Goal: Navigation & Orientation: Understand site structure

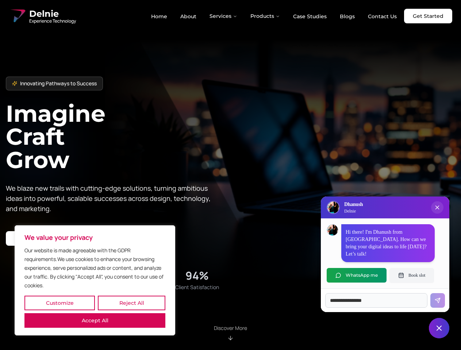
click at [59, 303] on button "Customize" at bounding box center [59, 303] width 70 height 15
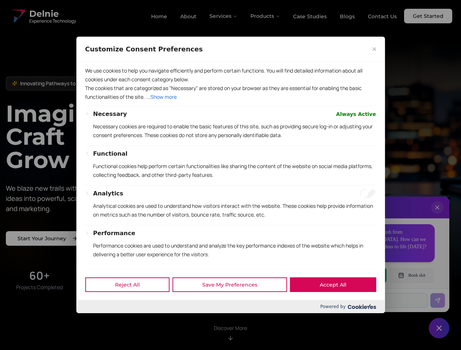
click at [131, 303] on div at bounding box center [230, 175] width 461 height 350
click at [95, 321] on div at bounding box center [230, 175] width 461 height 350
click at [230, 101] on p "The cookies that are categorized as "Necessary" are stored on your browser as t…" at bounding box center [230, 93] width 291 height 18
click at [224, 16] on div at bounding box center [230, 175] width 461 height 350
click at [265, 16] on div at bounding box center [230, 175] width 461 height 350
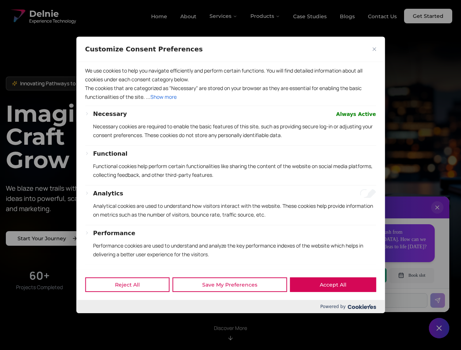
click at [437, 215] on div at bounding box center [230, 175] width 461 height 350
click at [357, 276] on div "Reject All Save My Preferences Accept All" at bounding box center [230, 284] width 308 height 31
click at [412, 276] on div at bounding box center [230, 175] width 461 height 350
click at [439, 329] on div at bounding box center [230, 175] width 461 height 350
